Goal: Register for event/course

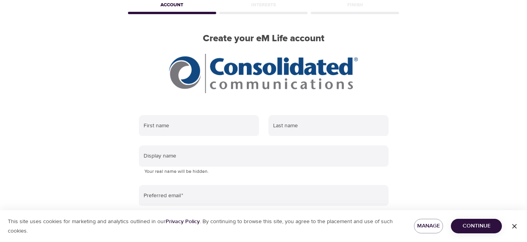
scroll to position [41, 0]
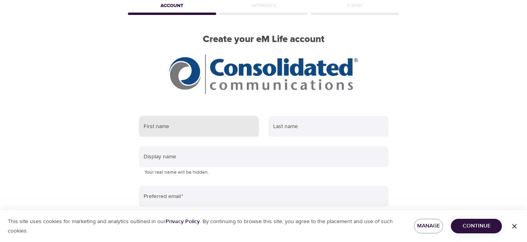
click at [153, 133] on input "text" at bounding box center [199, 126] width 120 height 21
type input "[PERSON_NAME]"
type input "[PERSON_NAME][EMAIL_ADDRESS][PERSON_NAME][DOMAIN_NAME]"
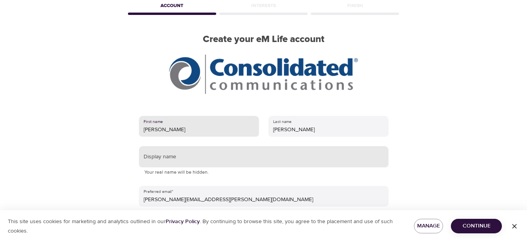
click at [191, 161] on input "text" at bounding box center [264, 156] width 250 height 21
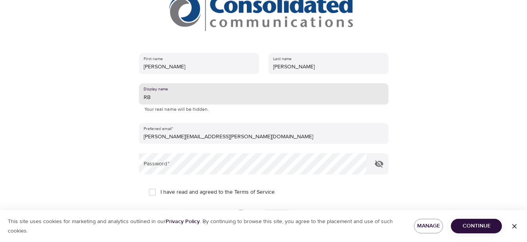
scroll to position [108, 0]
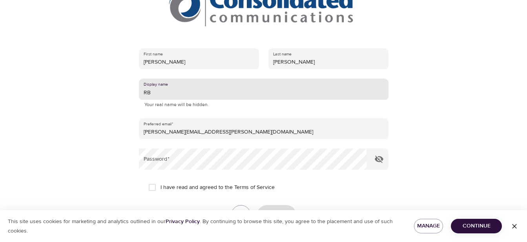
type input "RB"
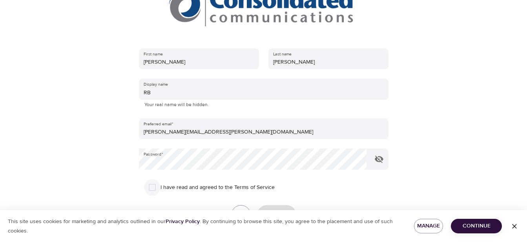
click at [153, 187] on input "I have read and agreed to the Terms of Service" at bounding box center [152, 187] width 16 height 16
checkbox input "true"
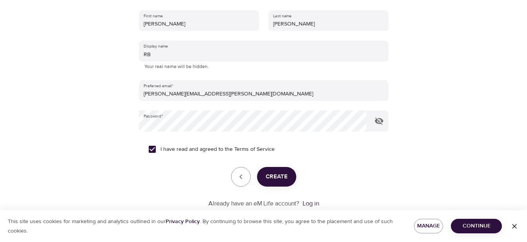
scroll to position [150, 0]
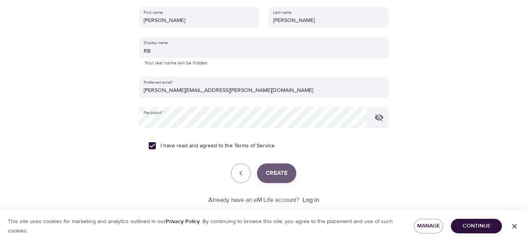
click at [277, 177] on span "Create" at bounding box center [277, 173] width 22 height 10
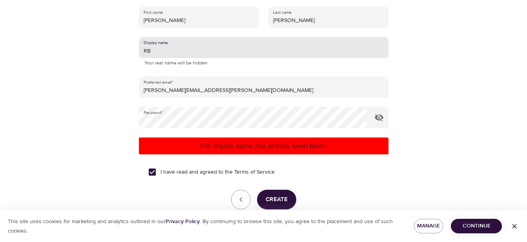
drag, startPoint x: 148, startPoint y: 49, endPoint x: 152, endPoint y: 53, distance: 5.6
click at [148, 49] on input "RB" at bounding box center [264, 47] width 250 height 21
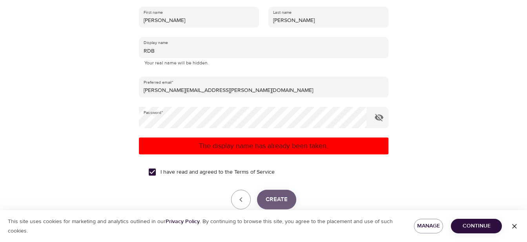
click at [275, 198] on span "Create" at bounding box center [277, 199] width 22 height 10
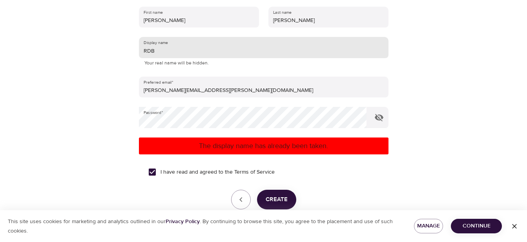
click at [162, 53] on input "RDB" at bounding box center [264, 47] width 250 height 21
type input "R"
type input "BIC"
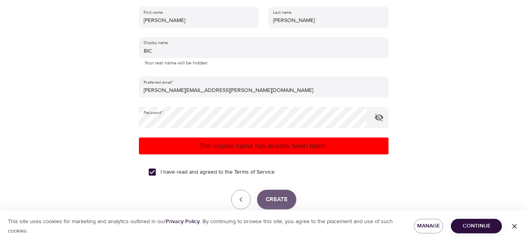
click at [279, 200] on span "Create" at bounding box center [277, 199] width 22 height 10
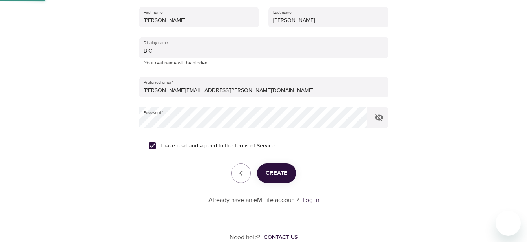
scroll to position [91, 0]
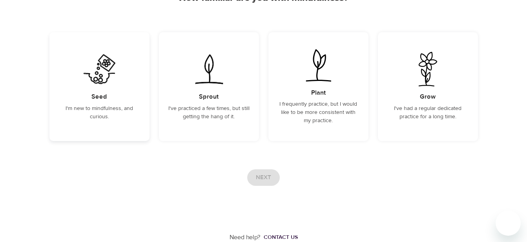
click at [101, 93] on h5 "Seed" at bounding box center [99, 97] width 16 height 8
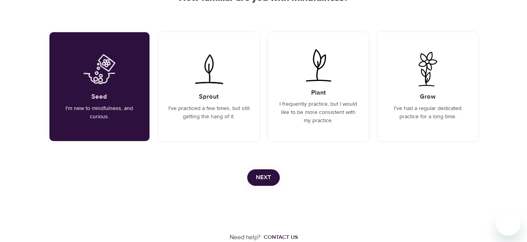
click at [263, 173] on span "Next" at bounding box center [263, 177] width 15 height 10
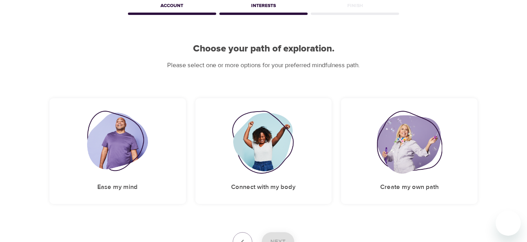
scroll to position [104, 0]
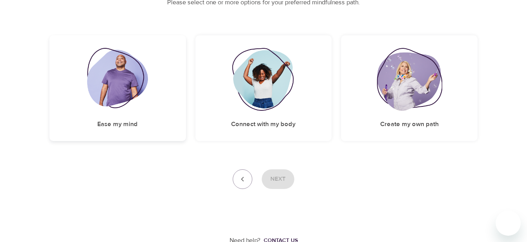
click at [129, 124] on h5 "Ease my mind" at bounding box center [117, 124] width 40 height 8
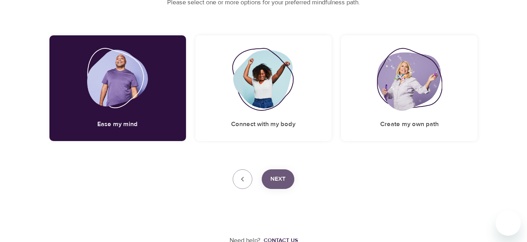
click at [282, 178] on span "Next" at bounding box center [277, 179] width 15 height 10
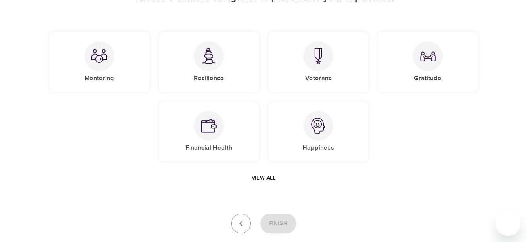
scroll to position [94, 0]
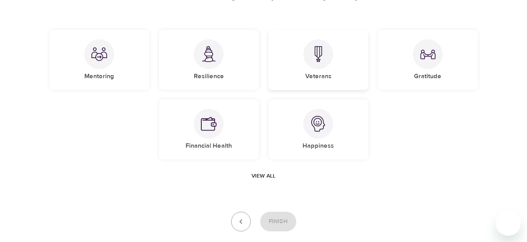
click at [323, 55] on img at bounding box center [319, 54] width 16 height 16
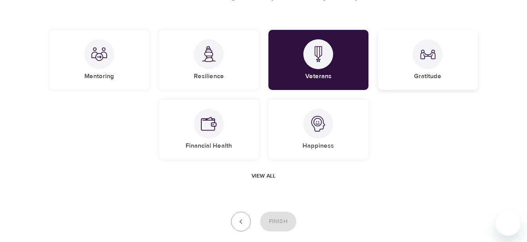
click at [429, 49] on img at bounding box center [428, 54] width 16 height 16
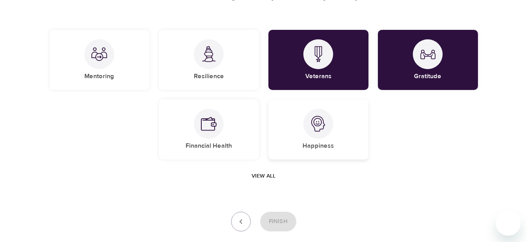
click at [318, 124] on img at bounding box center [319, 124] width 16 height 16
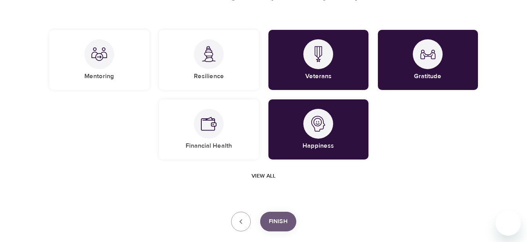
click at [277, 219] on span "Finish" at bounding box center [278, 221] width 19 height 10
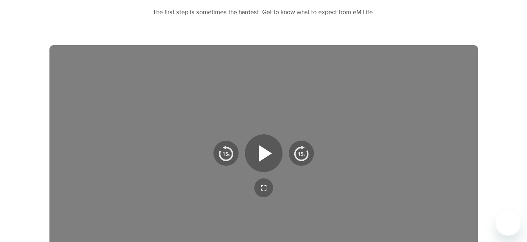
scroll to position [197, 0]
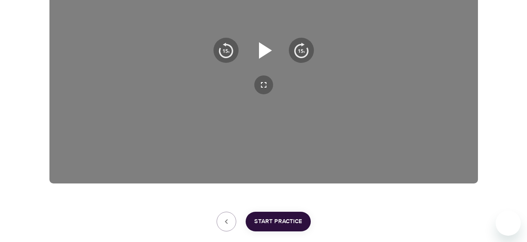
click at [265, 51] on icon "button" at bounding box center [265, 50] width 13 height 16
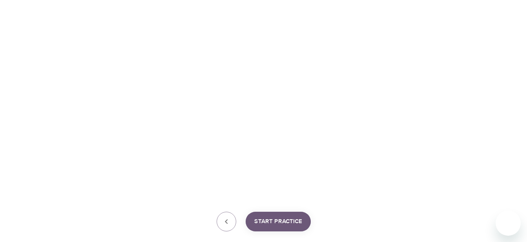
click at [276, 220] on span "Start Practice" at bounding box center [278, 221] width 48 height 10
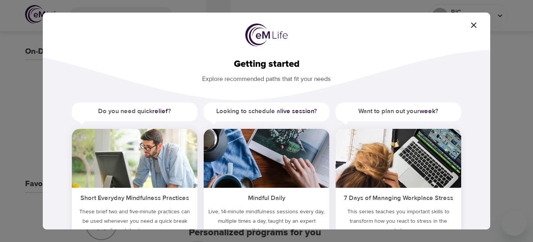
click at [116, 157] on img at bounding box center [135, 158] width 126 height 59
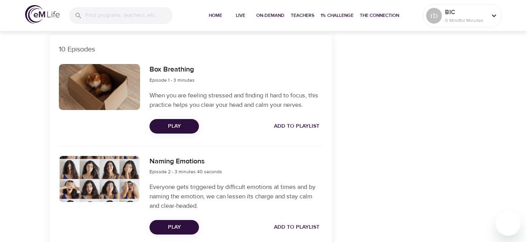
scroll to position [269, 0]
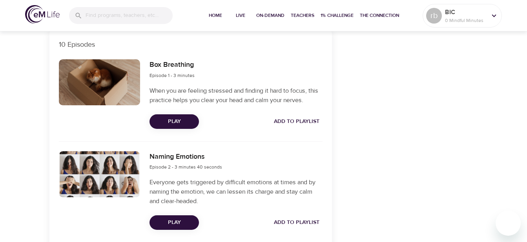
click at [175, 118] on span "Play" at bounding box center [174, 122] width 37 height 10
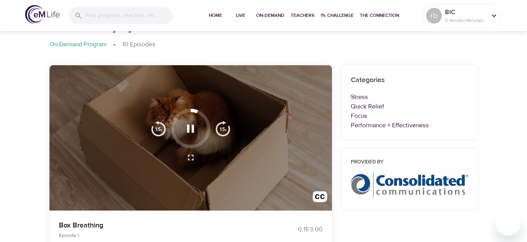
scroll to position [38, 0]
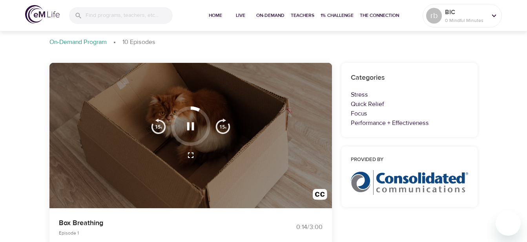
click at [233, 152] on div at bounding box center [191, 155] width 90 height 19
click at [188, 126] on icon "button" at bounding box center [190, 126] width 7 height 8
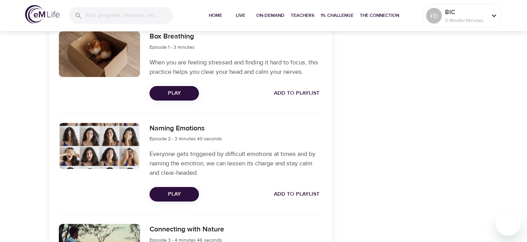
scroll to position [345, 0]
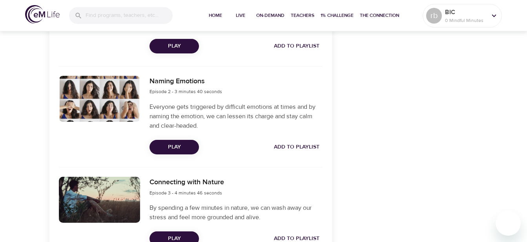
click at [179, 140] on button "Play" at bounding box center [174, 147] width 49 height 15
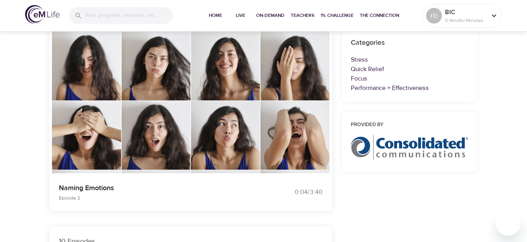
scroll to position [66, 0]
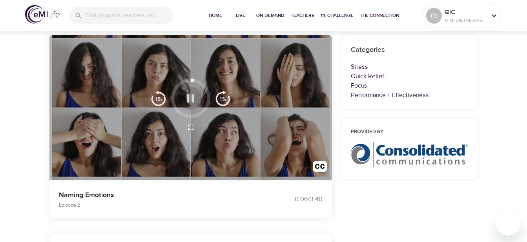
click at [188, 94] on icon "button" at bounding box center [191, 98] width 14 height 14
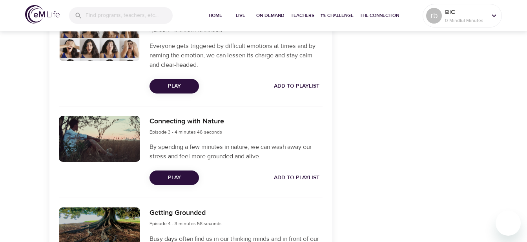
scroll to position [410, 0]
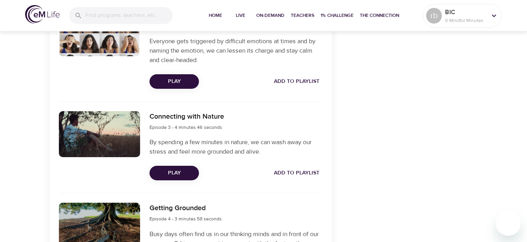
click at [174, 173] on span "Play" at bounding box center [174, 173] width 37 height 10
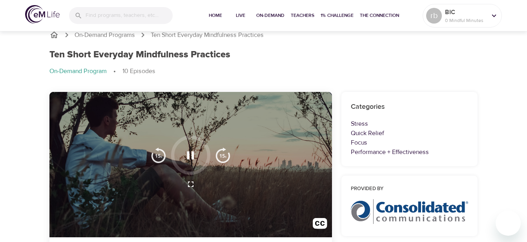
scroll to position [0, 0]
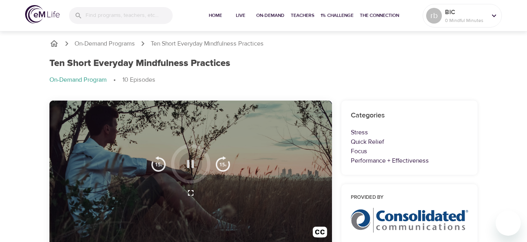
click at [184, 160] on icon "button" at bounding box center [191, 164] width 14 height 14
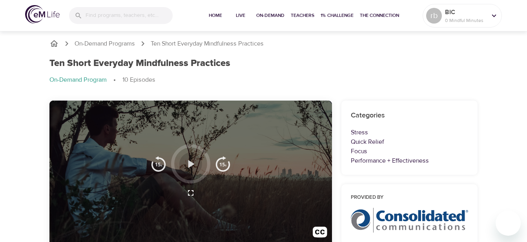
click at [186, 160] on icon "button" at bounding box center [191, 164] width 14 height 14
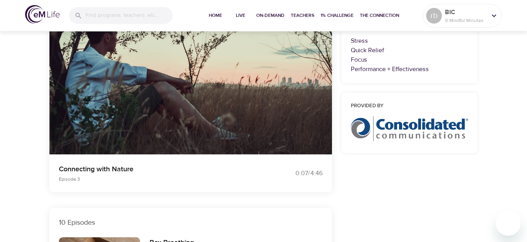
scroll to position [58, 0]
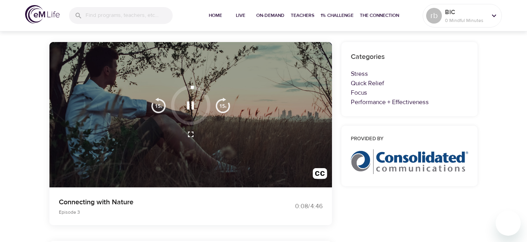
click at [190, 106] on icon "button" at bounding box center [191, 106] width 14 height 14
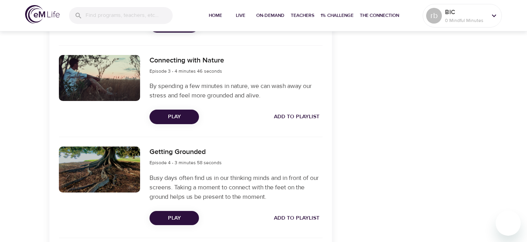
scroll to position [473, 0]
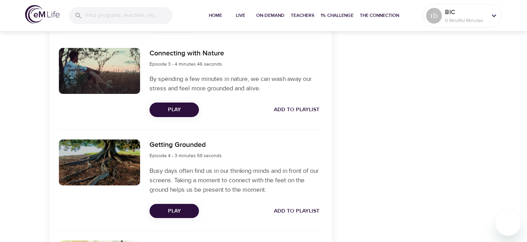
click at [178, 208] on span "Play" at bounding box center [174, 211] width 37 height 10
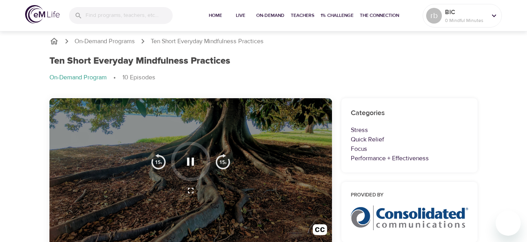
scroll to position [0, 0]
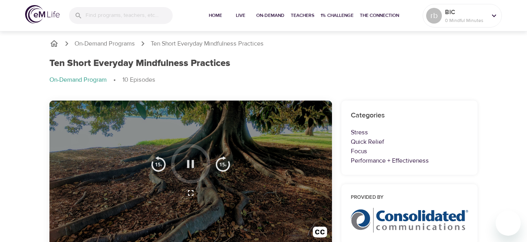
click at [196, 159] on icon "button" at bounding box center [191, 164] width 14 height 14
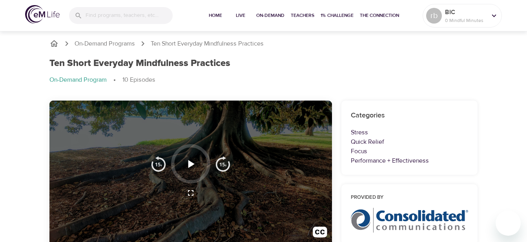
click at [196, 159] on icon "button" at bounding box center [191, 164] width 14 height 14
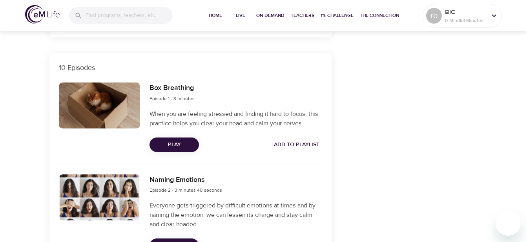
scroll to position [49, 0]
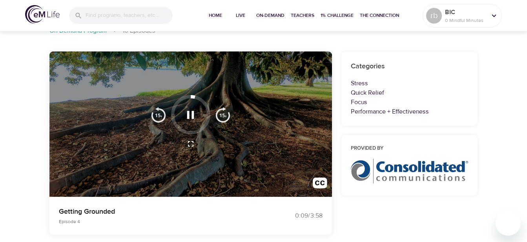
click at [187, 112] on icon "button" at bounding box center [191, 115] width 14 height 14
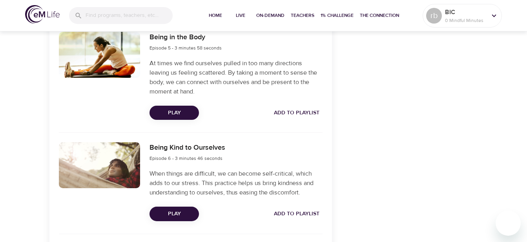
scroll to position [694, 0]
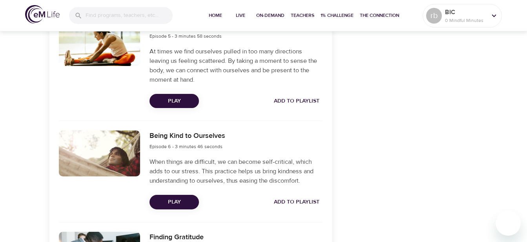
click at [173, 101] on span "Play" at bounding box center [174, 101] width 37 height 10
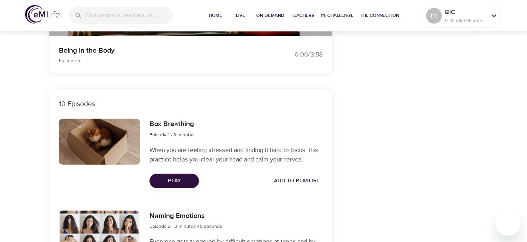
scroll to position [0, 0]
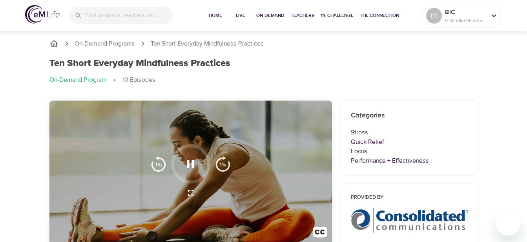
click at [183, 141] on div at bounding box center [190, 174] width 283 height 146
click at [188, 167] on icon "button" at bounding box center [190, 164] width 7 height 8
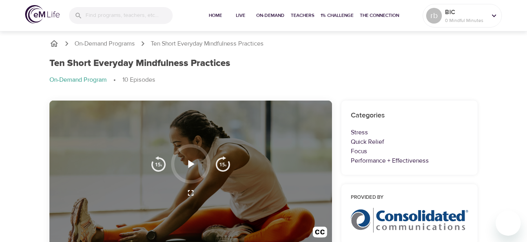
click at [191, 163] on icon "button" at bounding box center [191, 164] width 6 height 8
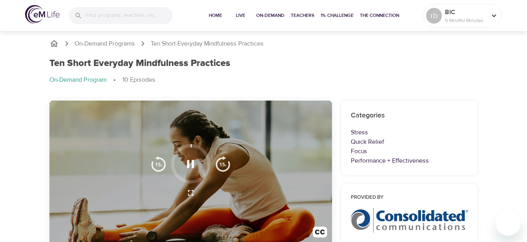
click at [186, 161] on icon "button" at bounding box center [191, 164] width 14 height 14
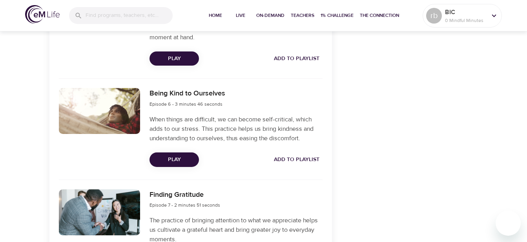
scroll to position [741, 0]
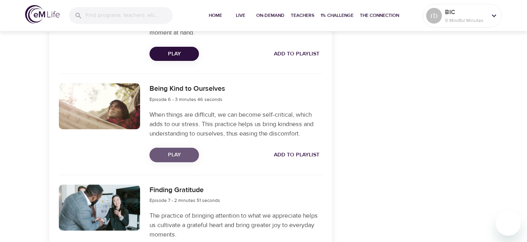
click at [175, 156] on span "Play" at bounding box center [174, 155] width 37 height 10
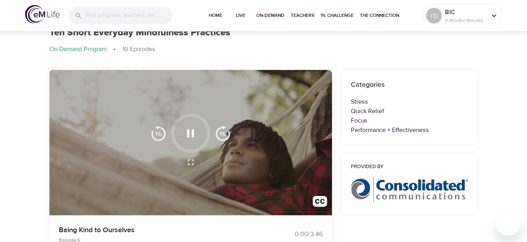
scroll to position [0, 0]
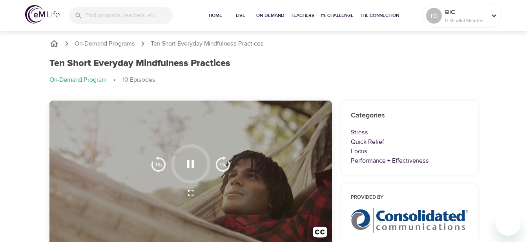
click at [192, 157] on icon "button" at bounding box center [191, 164] width 14 height 14
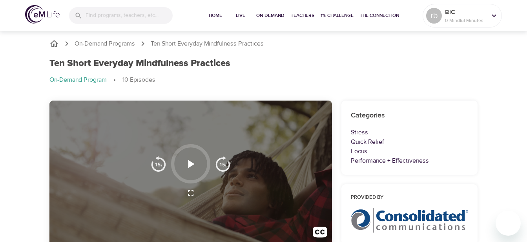
click at [192, 157] on icon "button" at bounding box center [191, 164] width 14 height 14
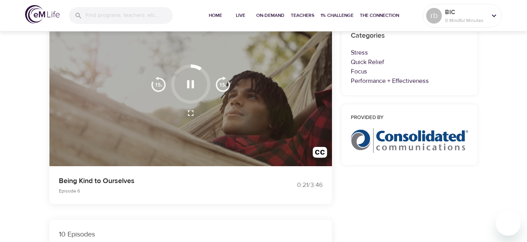
scroll to position [61, 0]
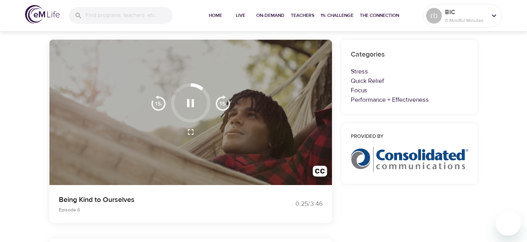
click at [198, 119] on div at bounding box center [190, 102] width 39 height 39
click at [192, 100] on icon "button" at bounding box center [190, 103] width 7 height 8
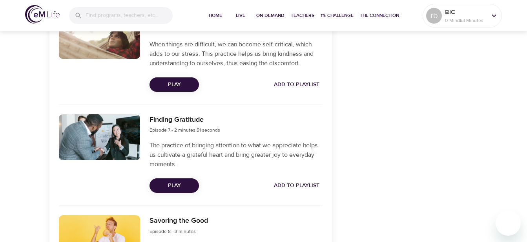
scroll to position [818, 0]
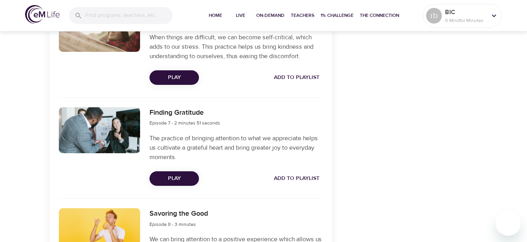
click at [163, 177] on span "Play" at bounding box center [174, 179] width 37 height 10
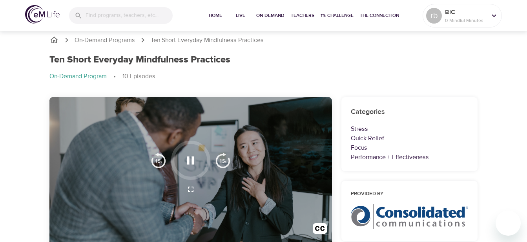
scroll to position [0, 0]
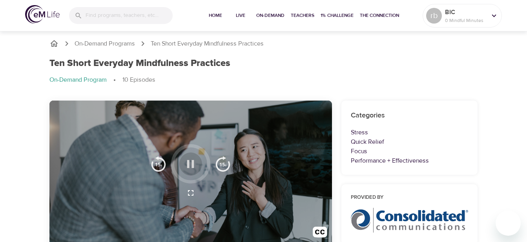
click at [183, 166] on button "button" at bounding box center [190, 163] width 23 height 23
click at [187, 166] on icon "button" at bounding box center [190, 164] width 7 height 8
